Goal: Task Accomplishment & Management: Manage account settings

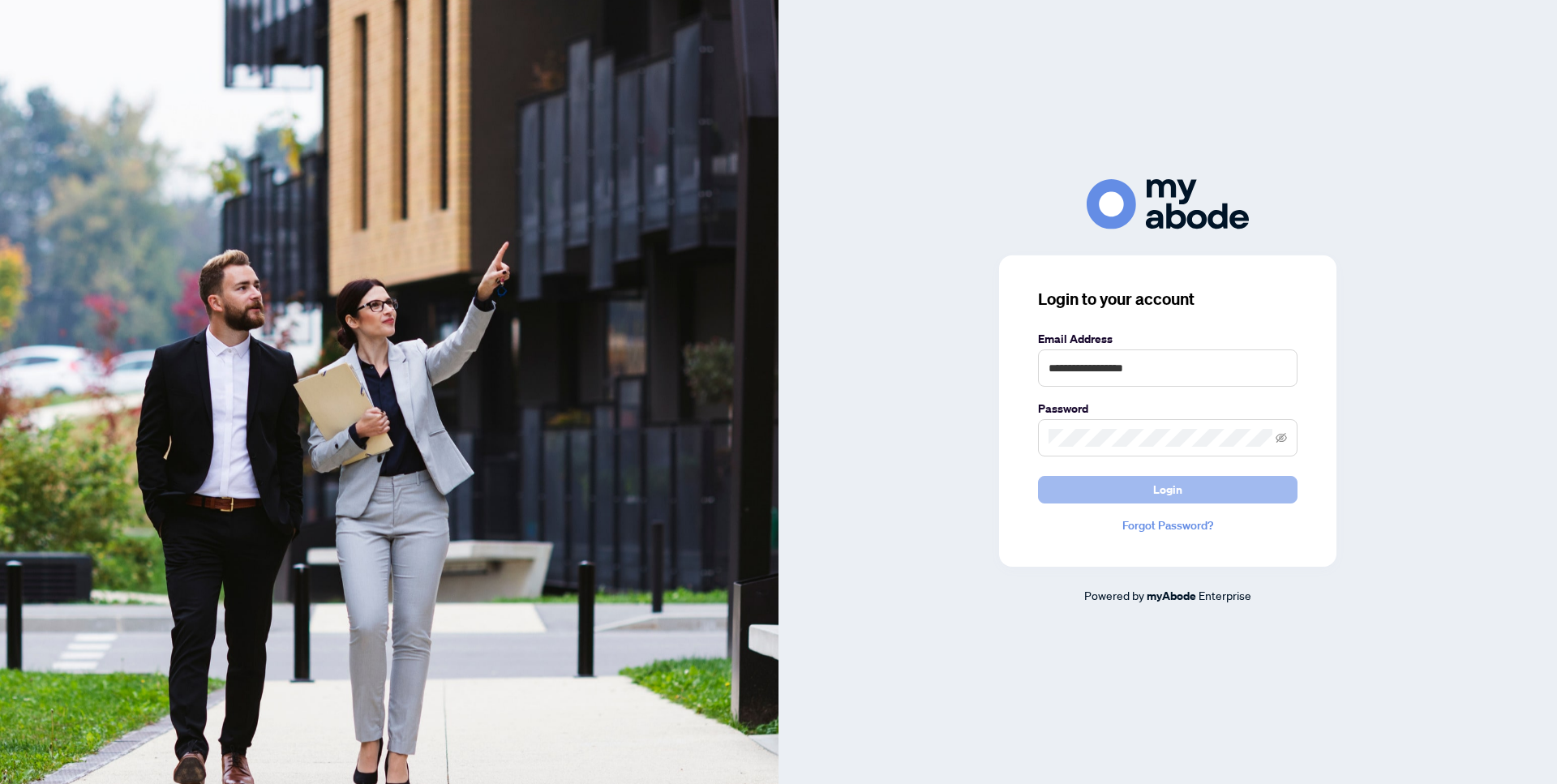
click at [1172, 489] on span "Login" at bounding box center [1168, 490] width 29 height 26
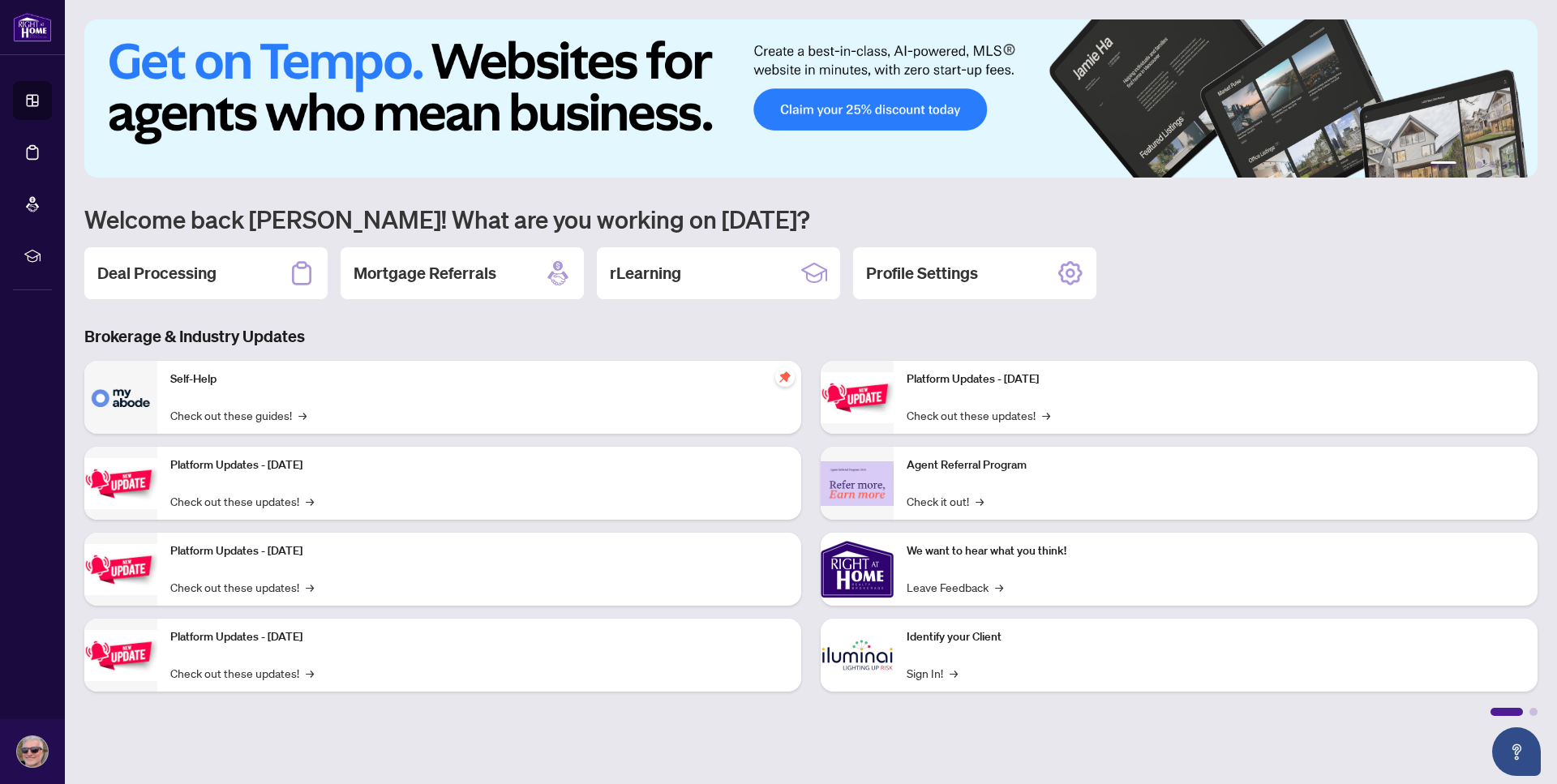
drag, startPoint x: 194, startPoint y: 268, endPoint x: 321, endPoint y: 291, distance: 129.1
click at [194, 268] on h2 "Deal Processing" at bounding box center [157, 273] width 120 height 22
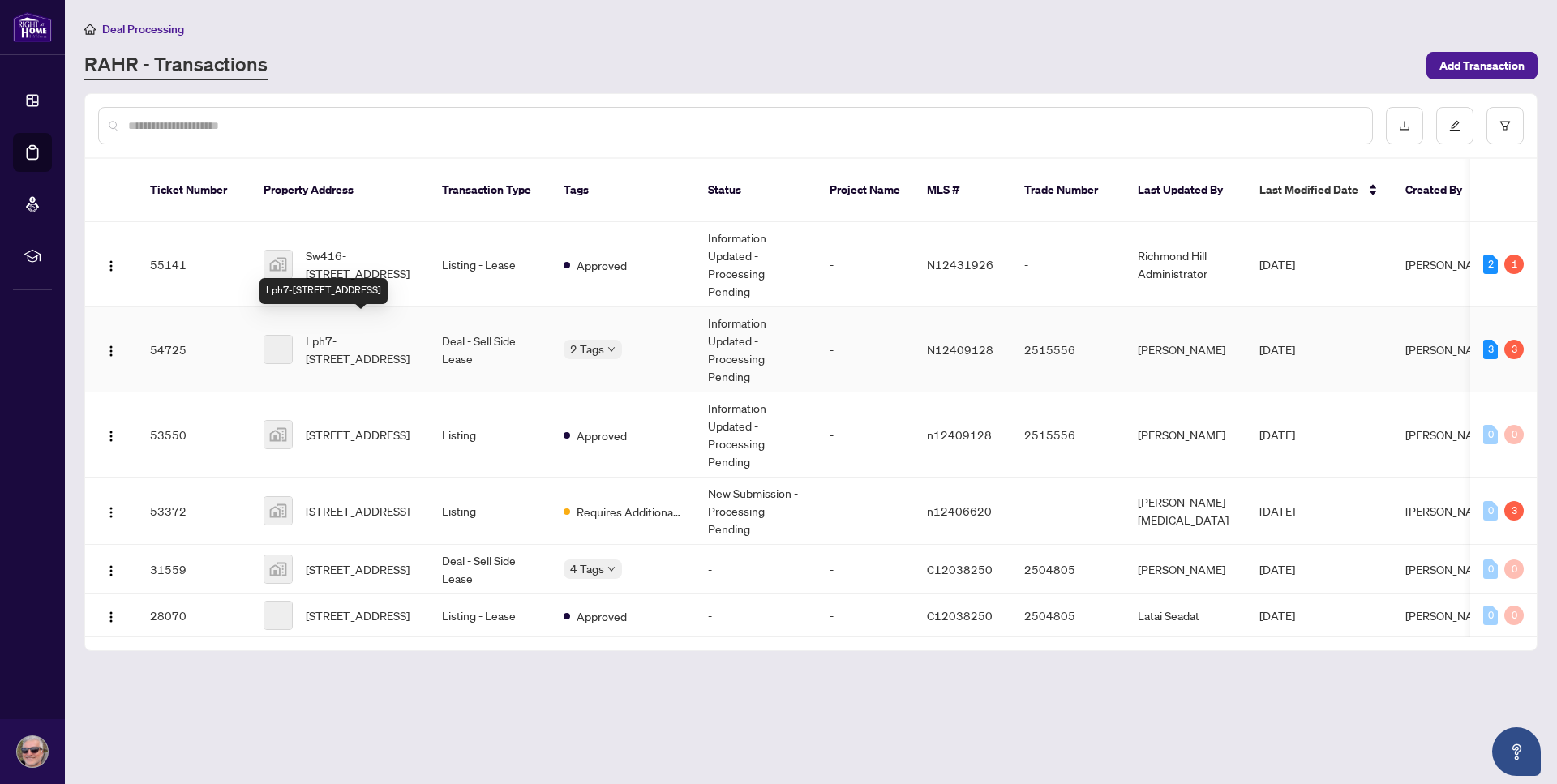
click at [345, 332] on span "Lph7-[STREET_ADDRESS]" at bounding box center [361, 350] width 111 height 36
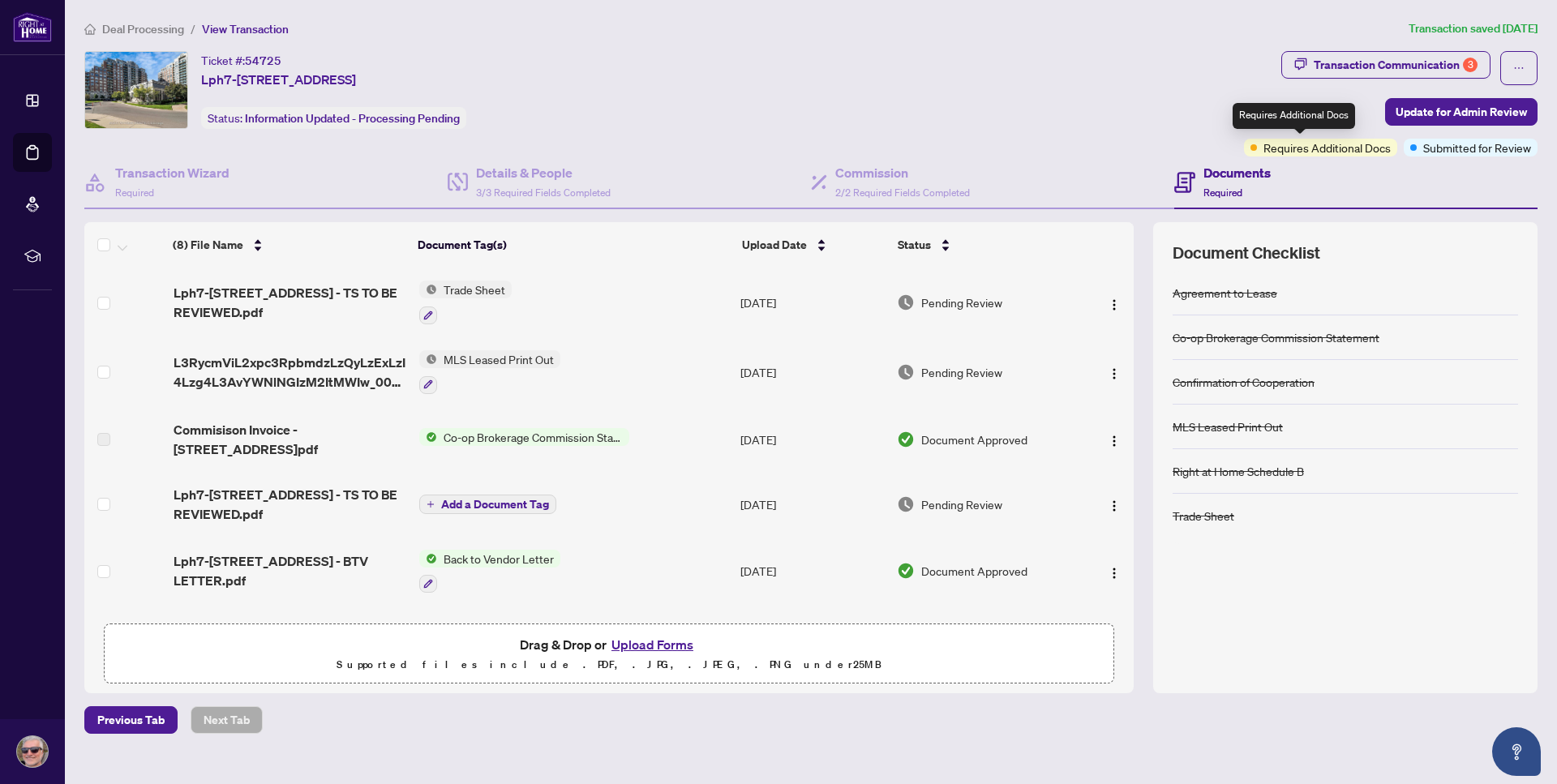
click at [1306, 151] on span "Requires Additional Docs" at bounding box center [1327, 147] width 128 height 18
click at [1299, 119] on div "Requires Additional Docs" at bounding box center [1294, 115] width 122 height 26
click at [1277, 144] on span "Requires Additional Docs" at bounding box center [1327, 147] width 128 height 18
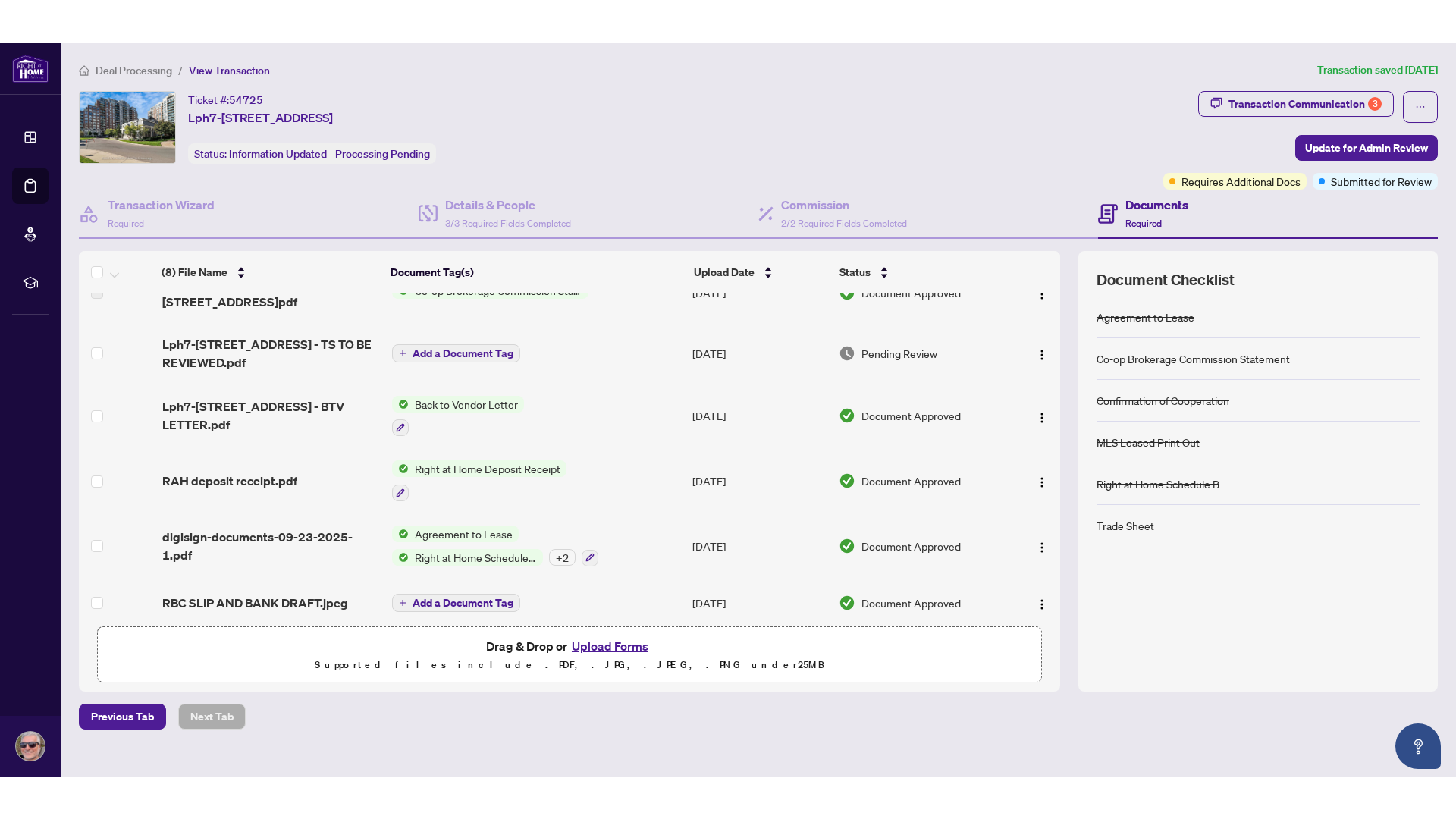
scroll to position [165, 0]
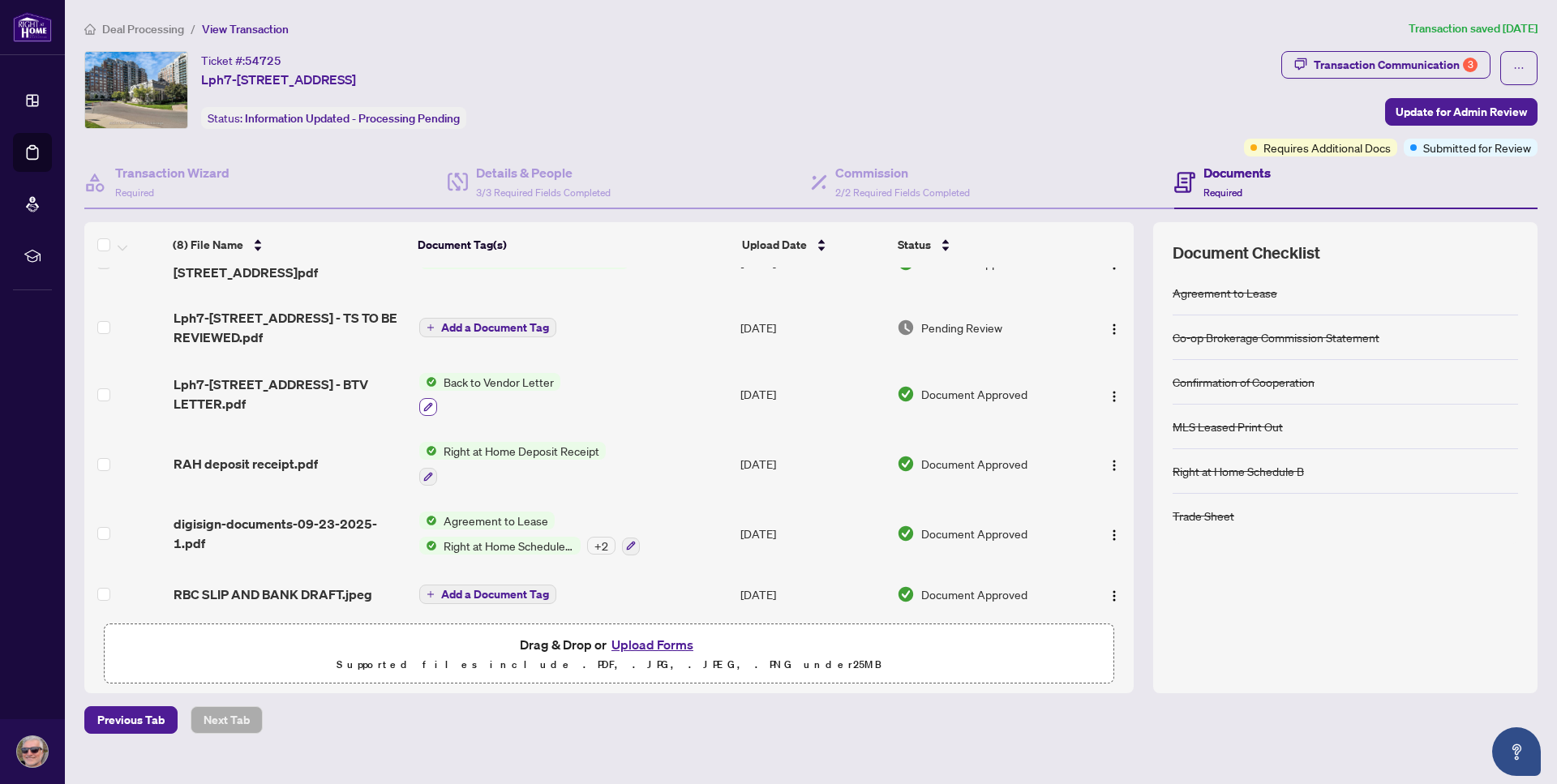
click at [433, 399] on button "button" at bounding box center [428, 407] width 18 height 18
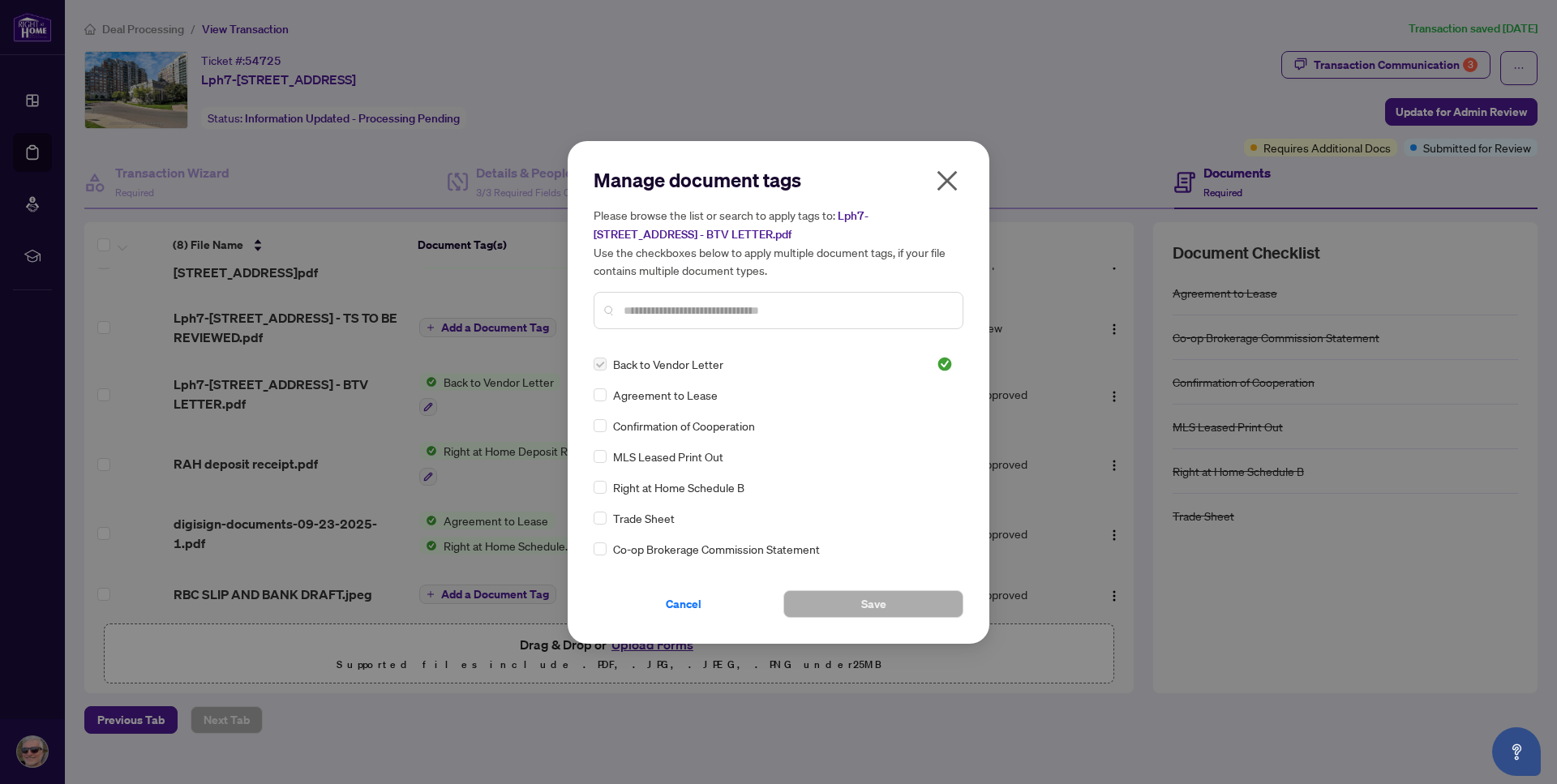
click at [367, 405] on div "Manage document tags Please browse the list or search to apply tags to: Lph7-31…" at bounding box center [778, 392] width 1557 height 784
click at [683, 606] on span "Cancel" at bounding box center [683, 604] width 36 height 26
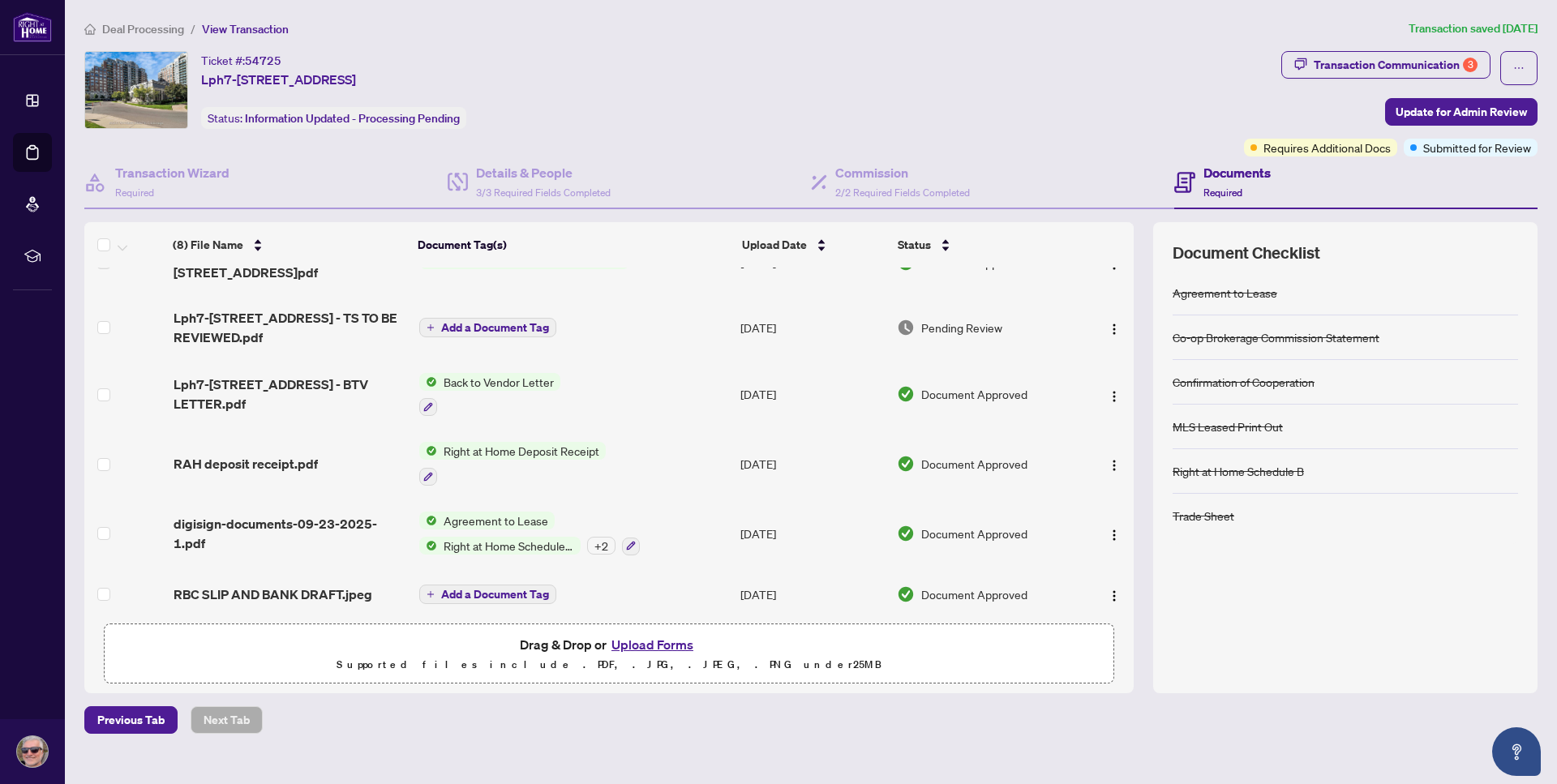
click at [508, 324] on span "Add a Document Tag" at bounding box center [495, 327] width 108 height 12
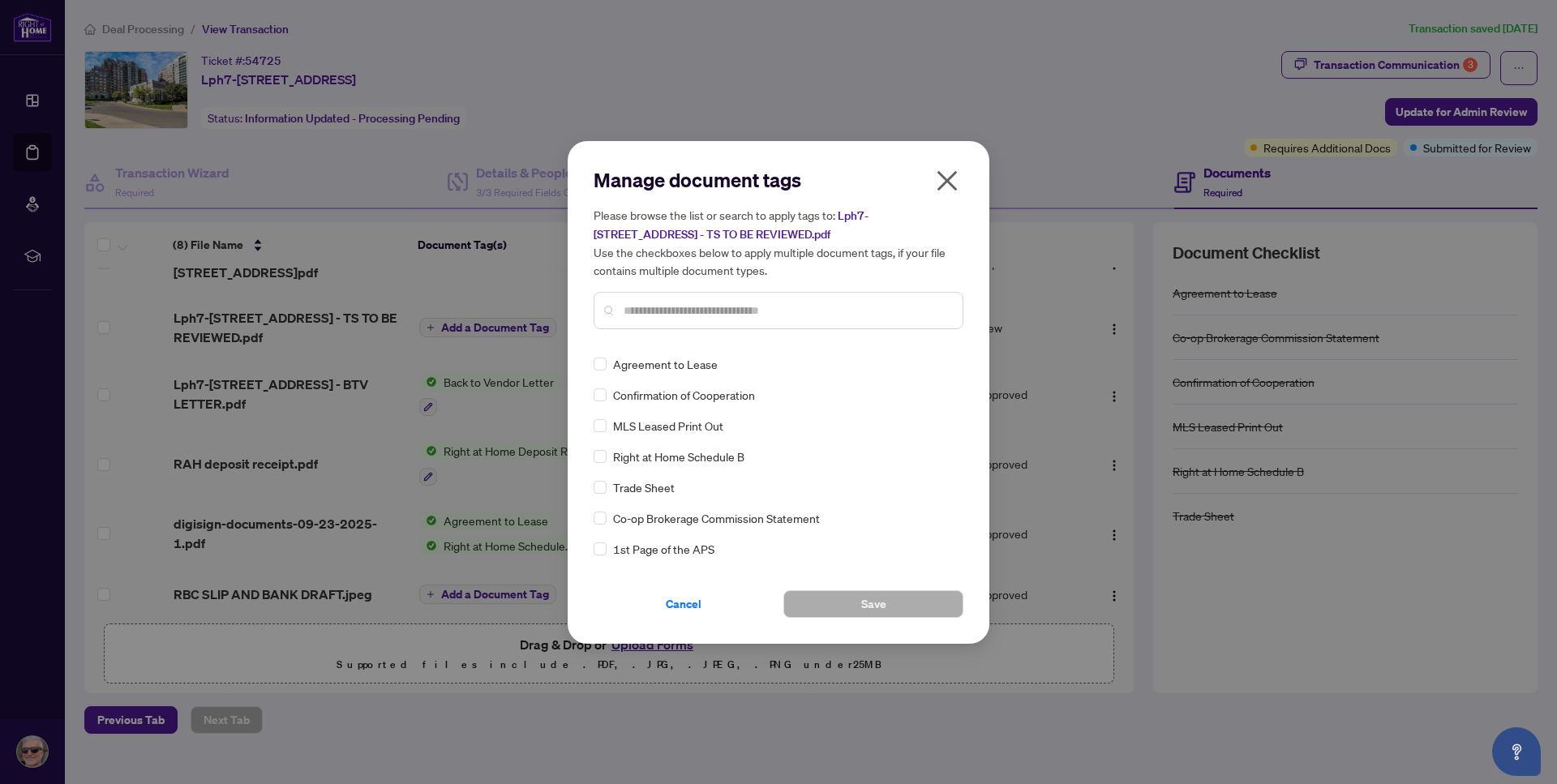
click at [929, 97] on div "Manage document tags Please browse the list or search to apply tags to: Lph7-31…" at bounding box center [778, 392] width 1557 height 784
click at [946, 188] on icon "close" at bounding box center [947, 180] width 26 height 26
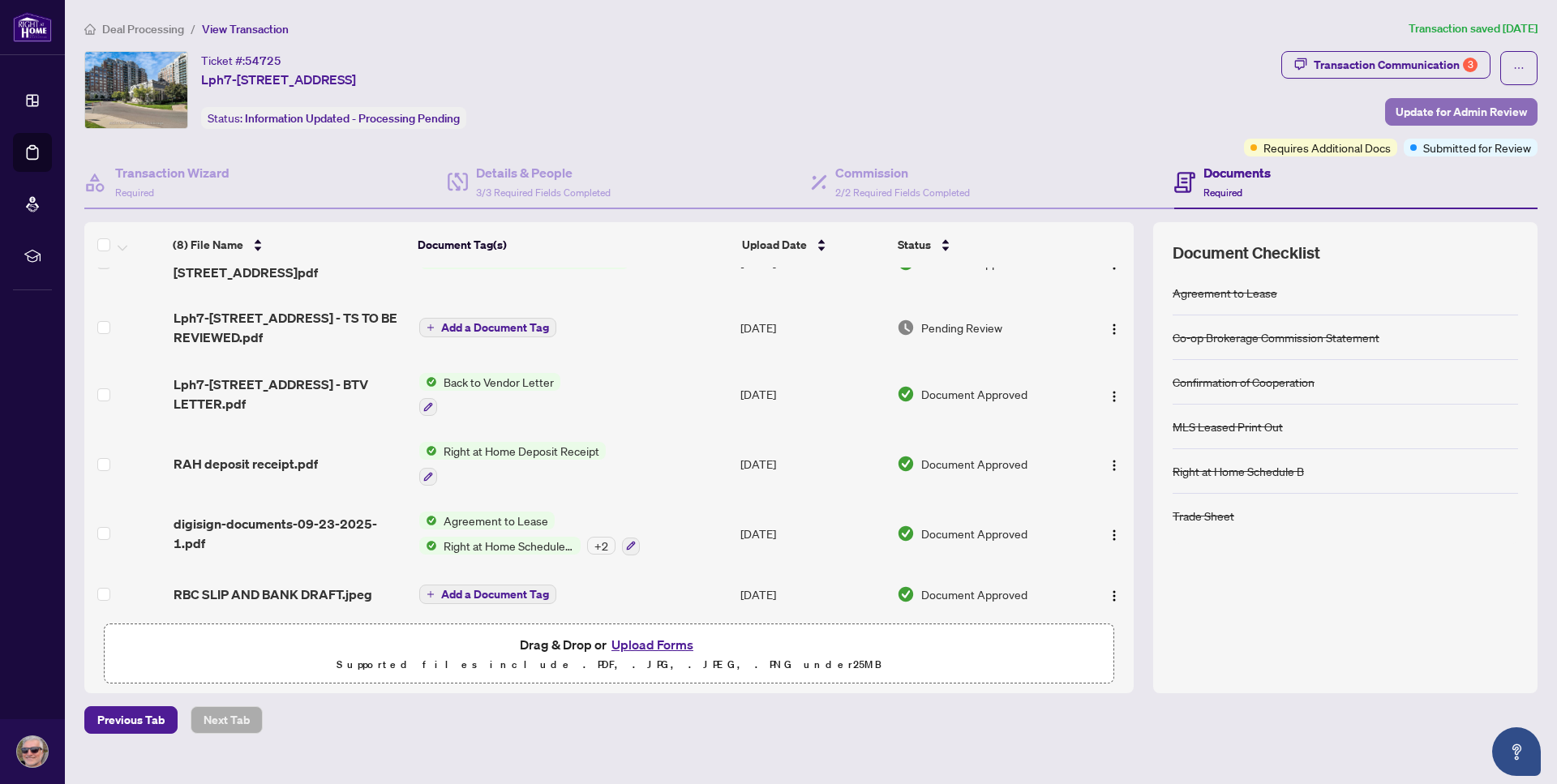
click at [1463, 119] on span "Update for Admin Review" at bounding box center [1462, 111] width 131 height 26
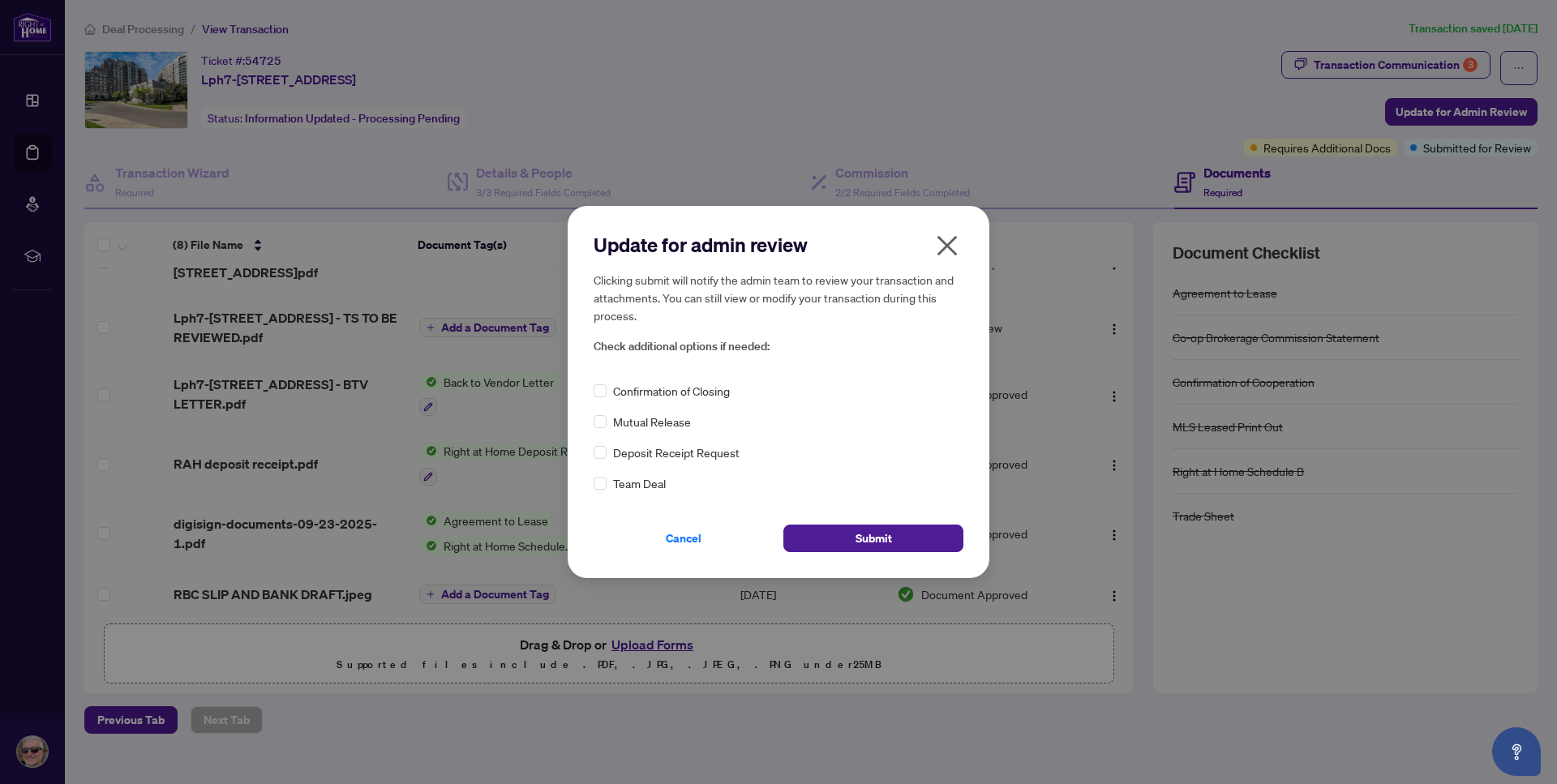
drag, startPoint x: 949, startPoint y: 240, endPoint x: 1004, endPoint y: 244, distance: 55.1
click at [950, 242] on icon "close" at bounding box center [947, 245] width 26 height 26
